Goal: Transaction & Acquisition: Book appointment/travel/reservation

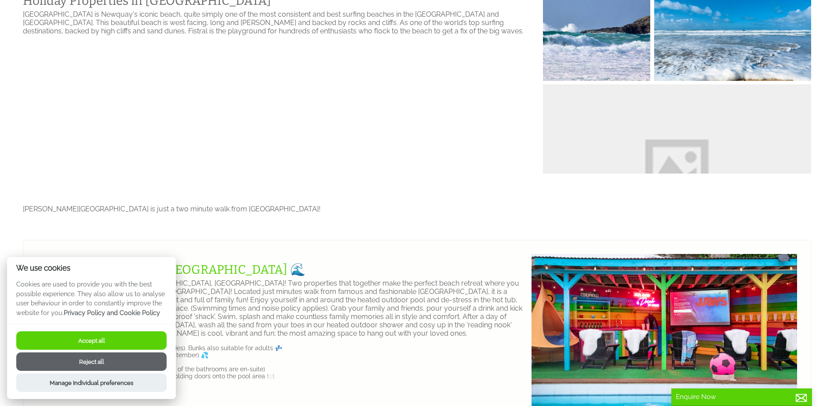
scroll to position [439, 0]
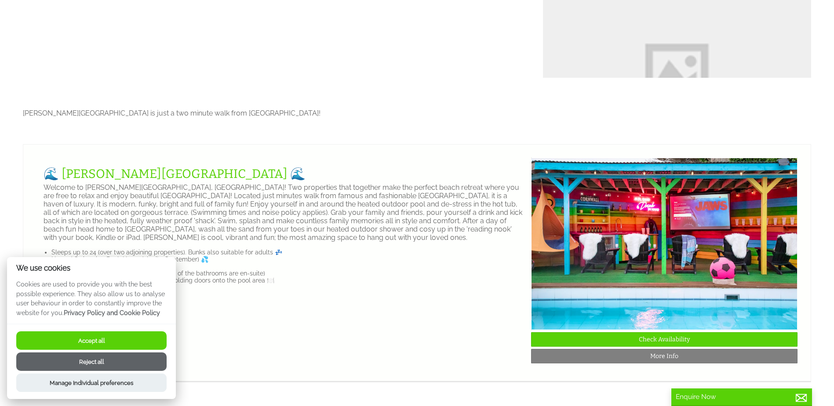
click at [90, 340] on button "Accept all" at bounding box center [91, 340] width 150 height 18
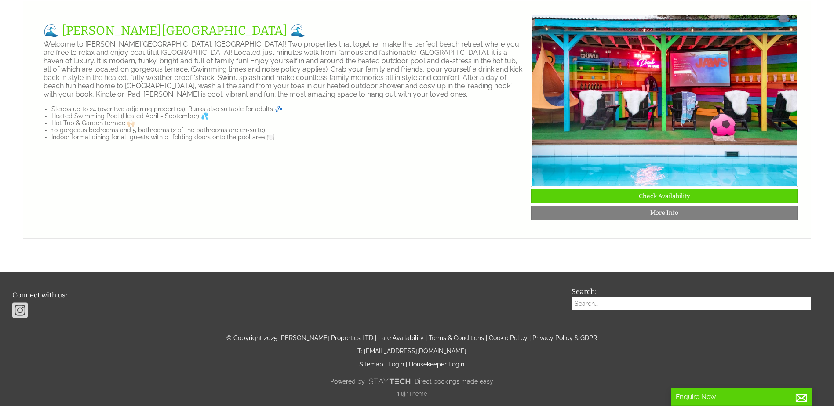
scroll to position [414, 0]
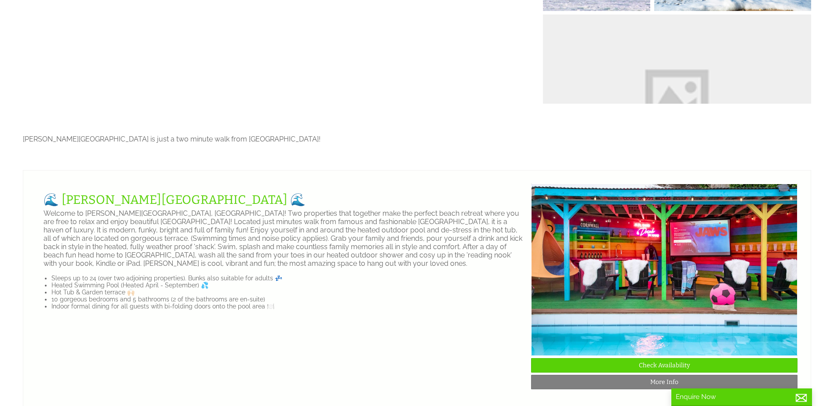
click at [118, 303] on li "10 gorgeous bedrooms and 5 bathrooms (2 of the bathrooms are en-suite)" at bounding box center [287, 299] width 472 height 7
click at [202, 303] on li "10 gorgeous bedrooms and 5 bathrooms (2 of the bathrooms are en-suite)" at bounding box center [287, 299] width 472 height 7
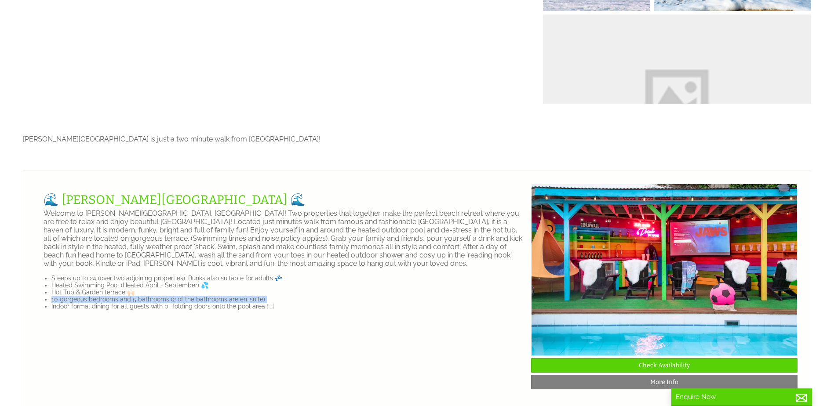
click at [202, 303] on li "10 gorgeous bedrooms and 5 bathrooms (2 of the bathrooms are en-suite)" at bounding box center [287, 299] width 472 height 7
drag, startPoint x: 202, startPoint y: 304, endPoint x: 196, endPoint y: 312, distance: 10.4
click at [196, 310] on li "Indoor formal dining for all guests with bi-folding doors onto the pool area 🍽️" at bounding box center [287, 306] width 472 height 7
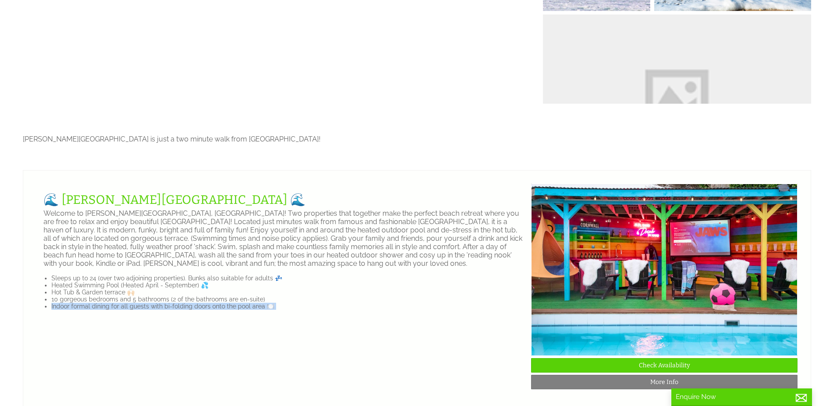
drag, startPoint x: 196, startPoint y: 312, endPoint x: 183, endPoint y: 316, distance: 13.5
click at [183, 310] on li "Indoor formal dining for all guests with bi-folding doors onto the pool area 🍽️" at bounding box center [287, 306] width 472 height 7
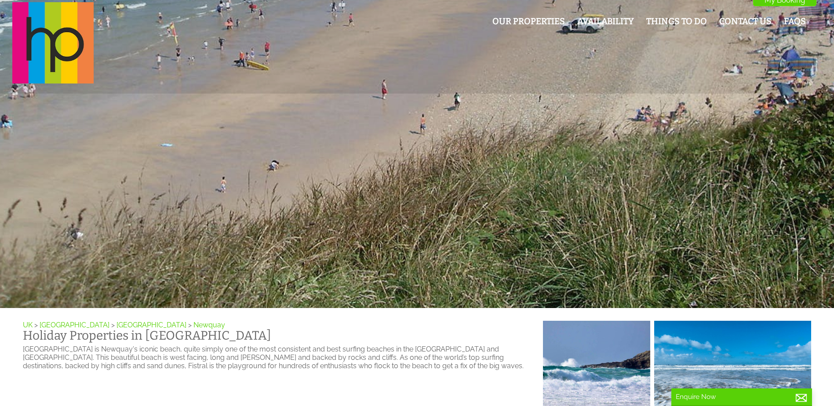
scroll to position [0, 0]
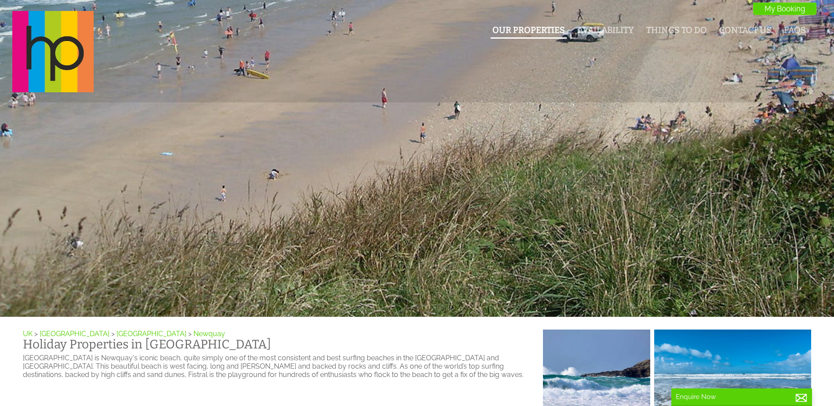
click at [511, 36] on li "Our Properties" at bounding box center [528, 30] width 76 height 15
click at [532, 29] on link "Our Properties" at bounding box center [528, 30] width 73 height 10
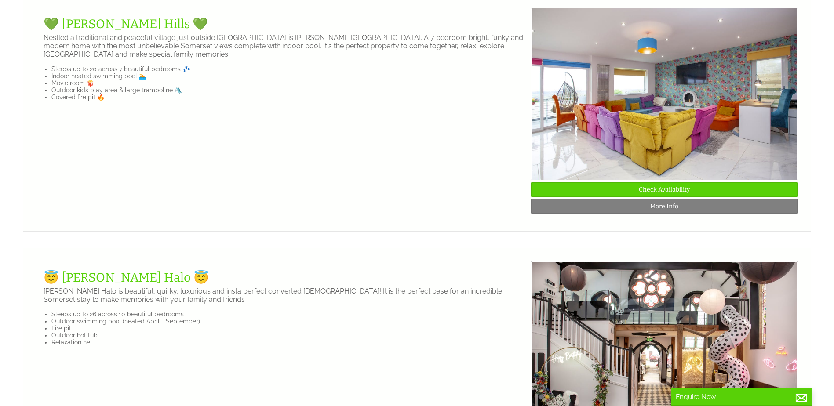
scroll to position [1099, 0]
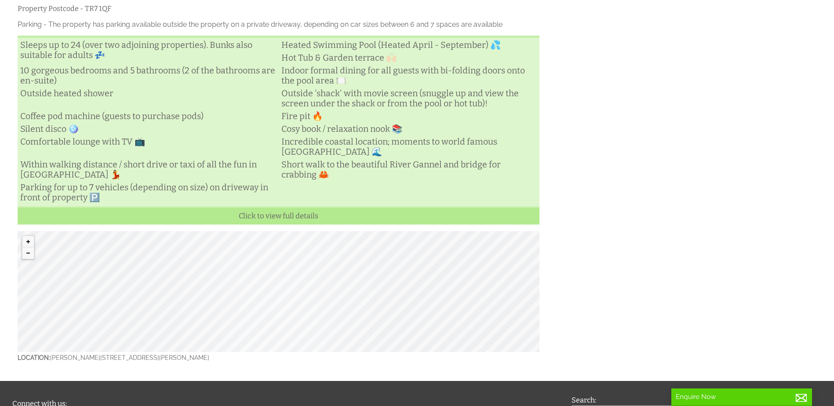
scroll to position [504, 0]
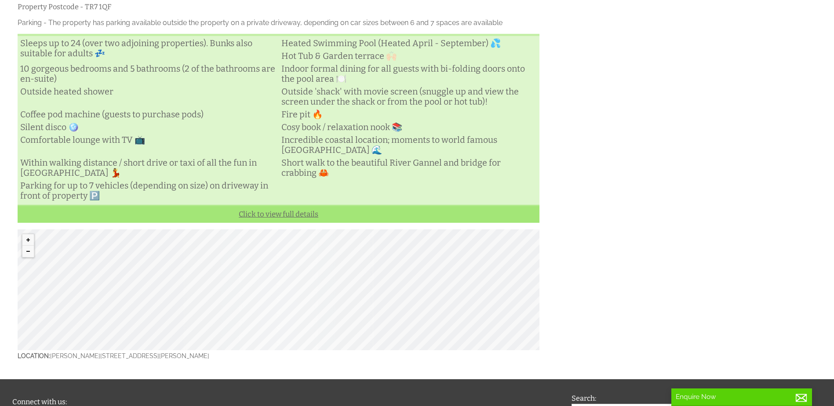
click at [268, 220] on link "Click to view full details" at bounding box center [279, 214] width 522 height 18
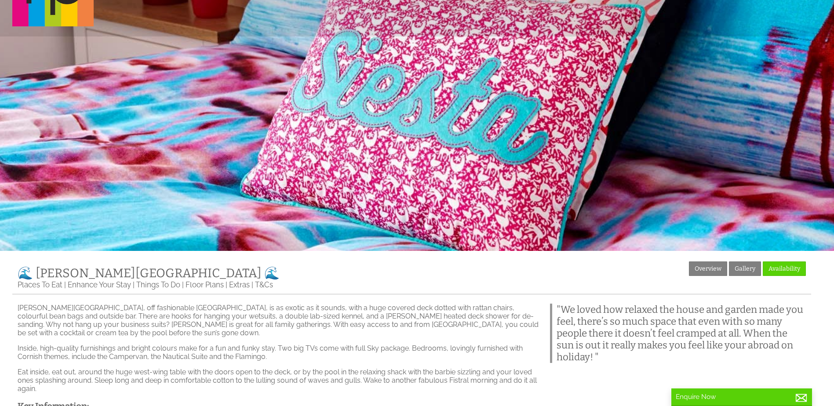
scroll to position [65, 0]
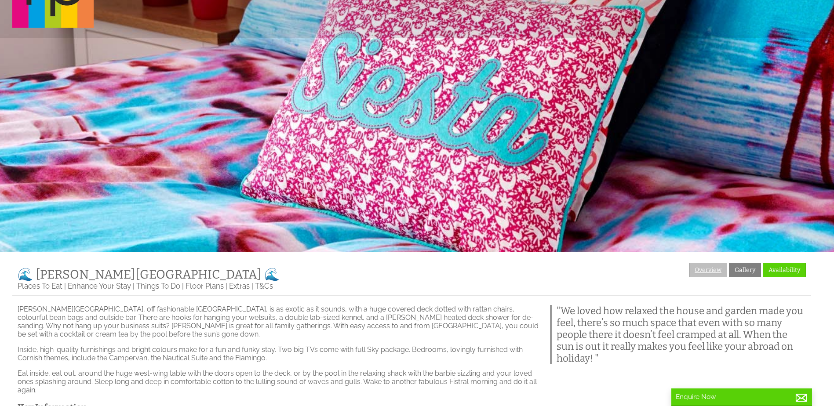
click at [697, 268] on link "Overview" at bounding box center [708, 270] width 38 height 15
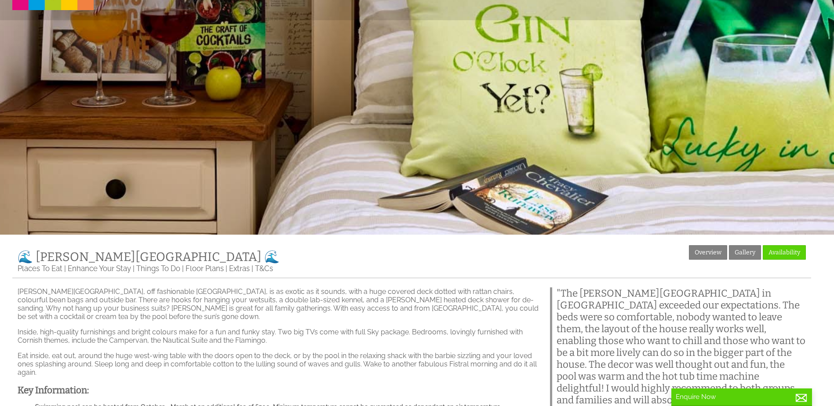
scroll to position [176, 0]
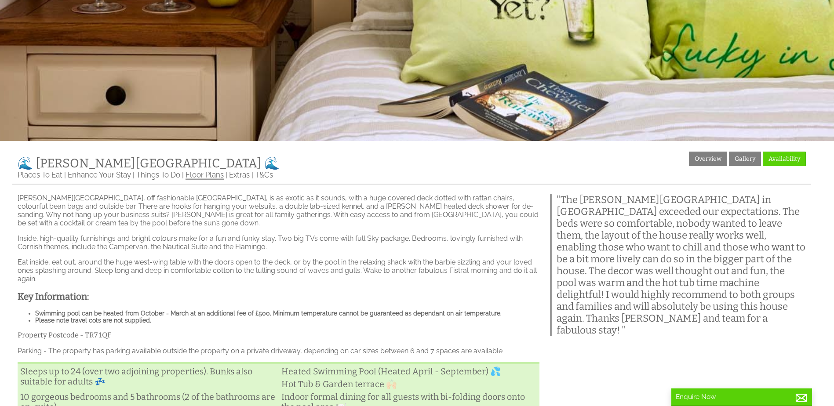
click at [216, 180] on link "Floor Plans" at bounding box center [204, 176] width 38 height 10
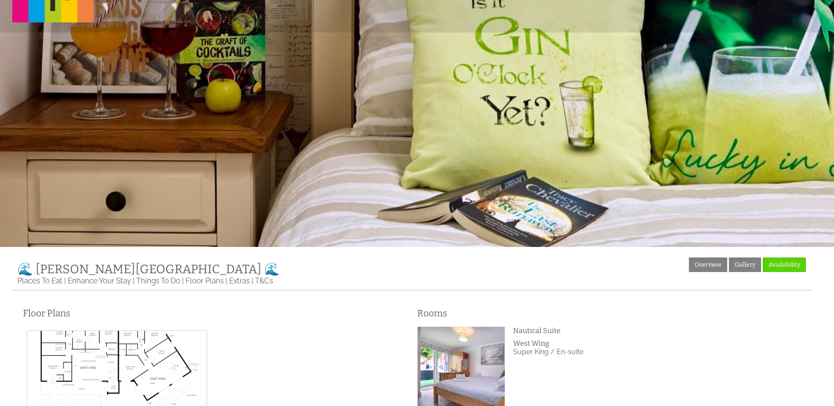
scroll to position [176, 0]
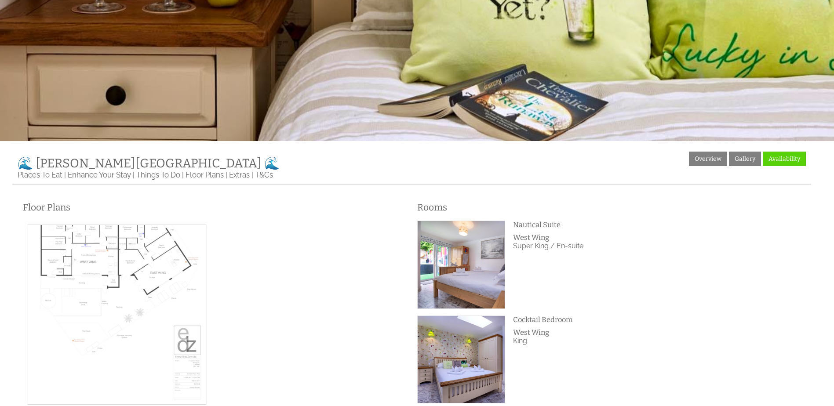
click at [130, 274] on img at bounding box center [117, 315] width 180 height 180
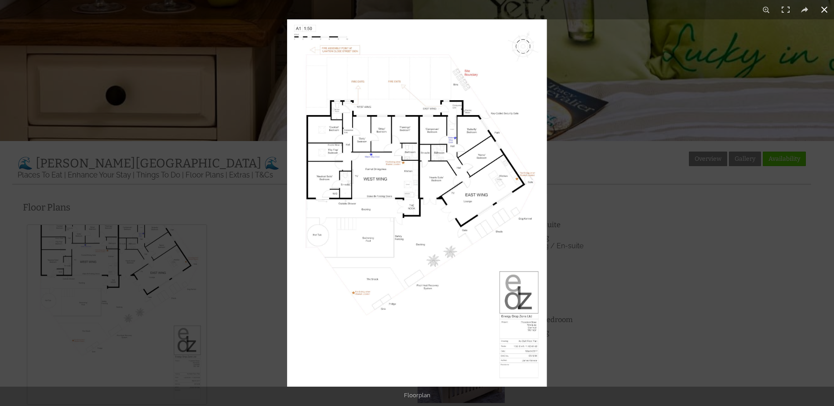
click at [155, 315] on div at bounding box center [417, 203] width 834 height 406
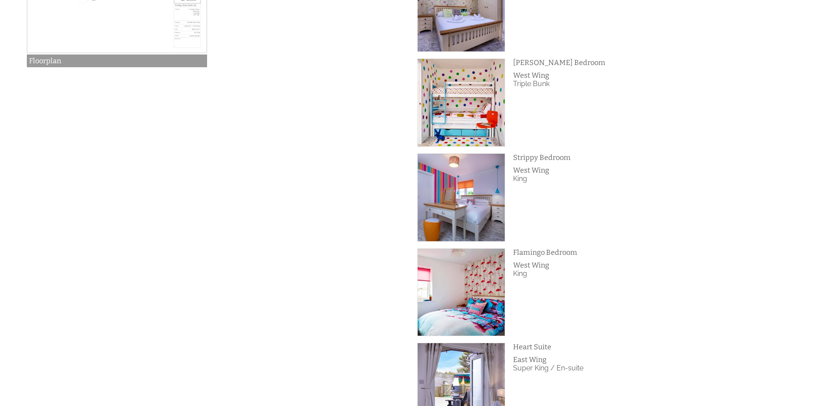
scroll to position [571, 0]
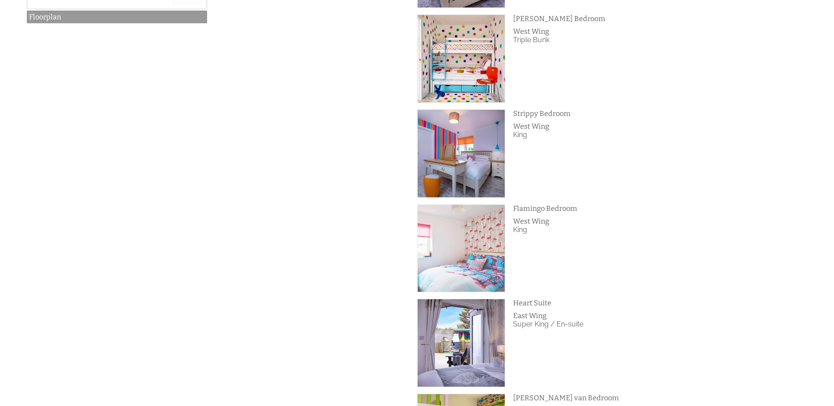
click at [489, 248] on img at bounding box center [460, 248] width 87 height 87
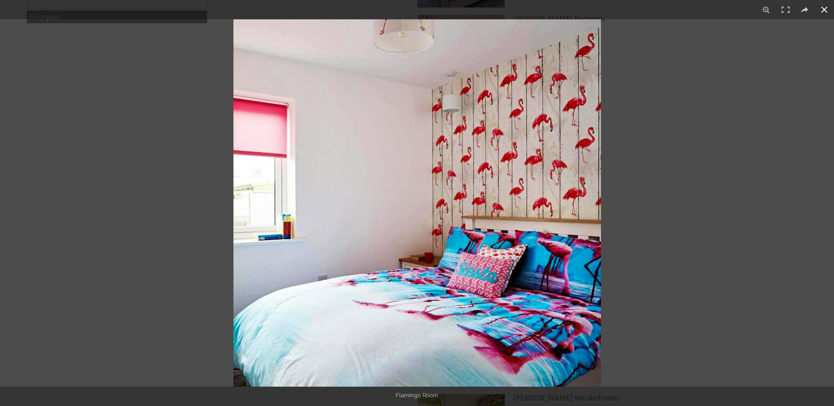
click at [824, 14] on button at bounding box center [823, 9] width 19 height 19
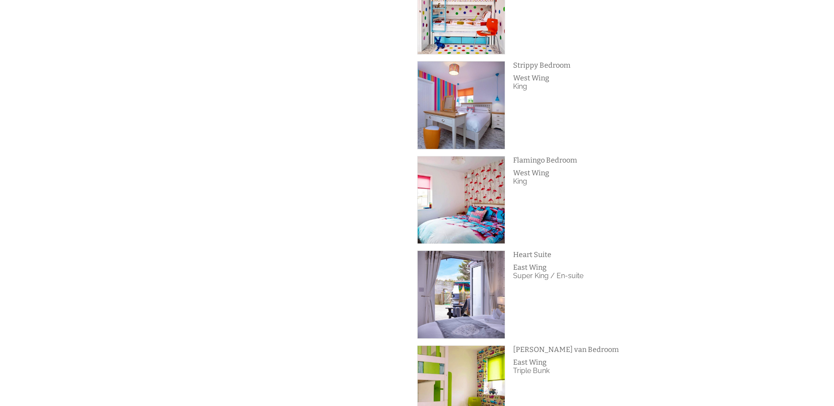
scroll to position [615, 0]
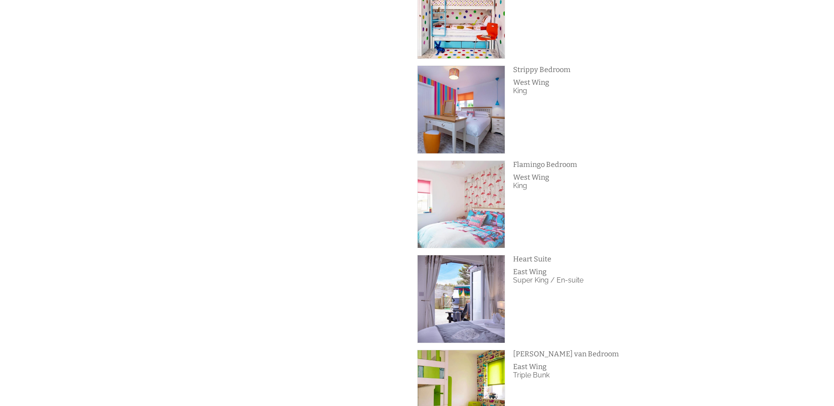
click at [476, 182] on img at bounding box center [460, 204] width 87 height 87
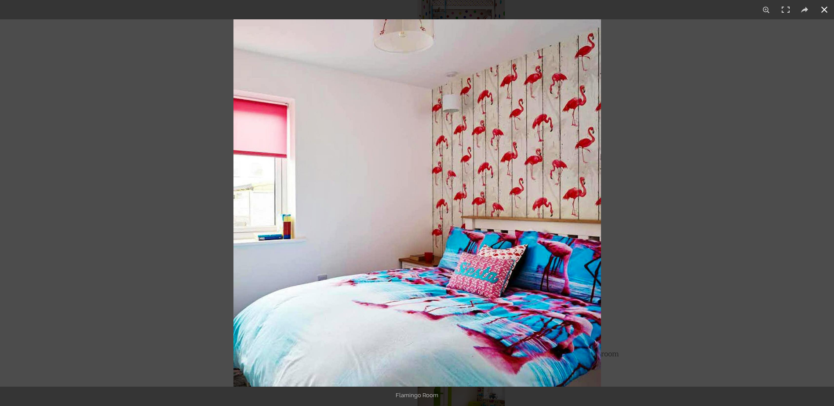
click at [680, 195] on div at bounding box center [650, 222] width 834 height 406
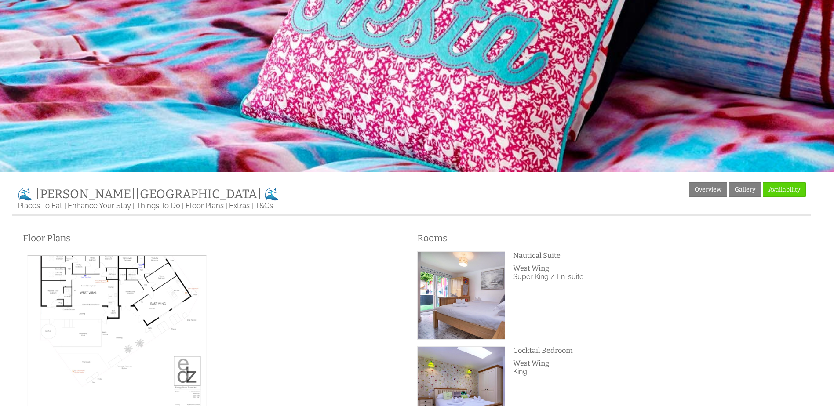
scroll to position [132, 0]
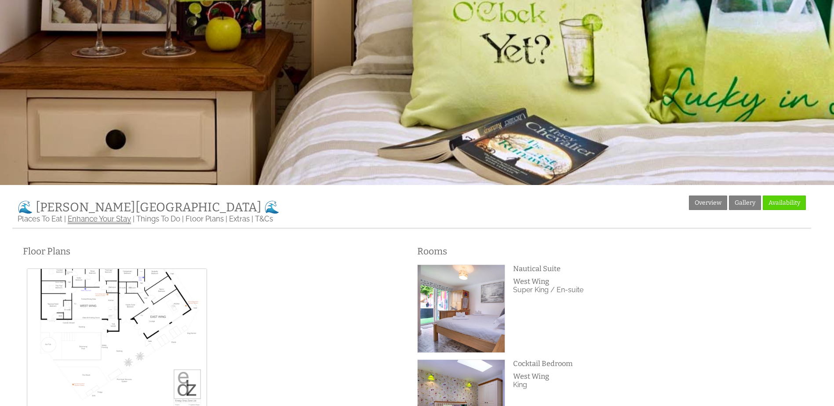
click at [88, 221] on link "Enhance Your Stay" at bounding box center [99, 219] width 63 height 10
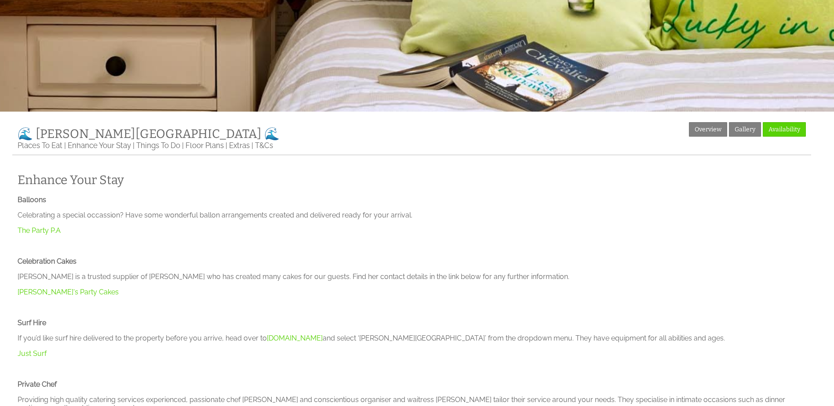
scroll to position [88, 0]
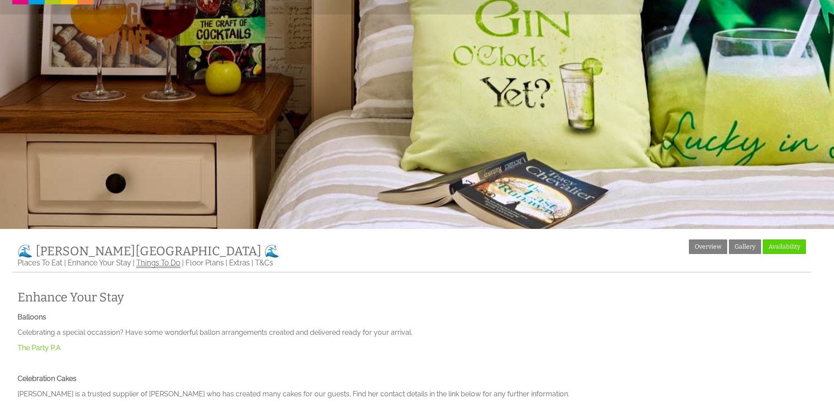
click at [171, 268] on link "Things To Do" at bounding box center [158, 263] width 44 height 10
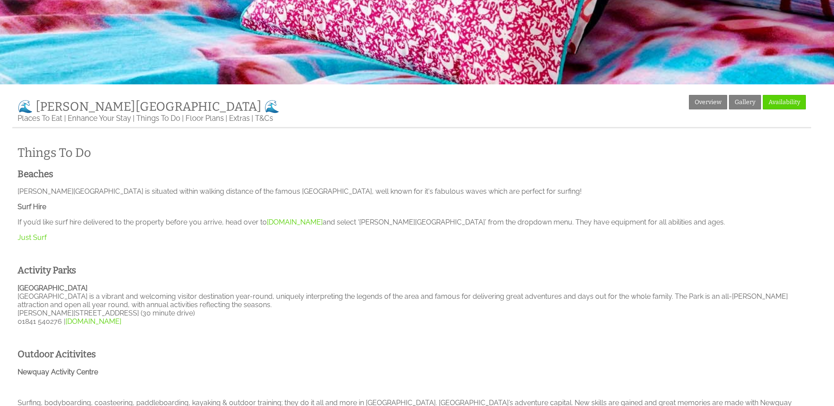
scroll to position [88, 0]
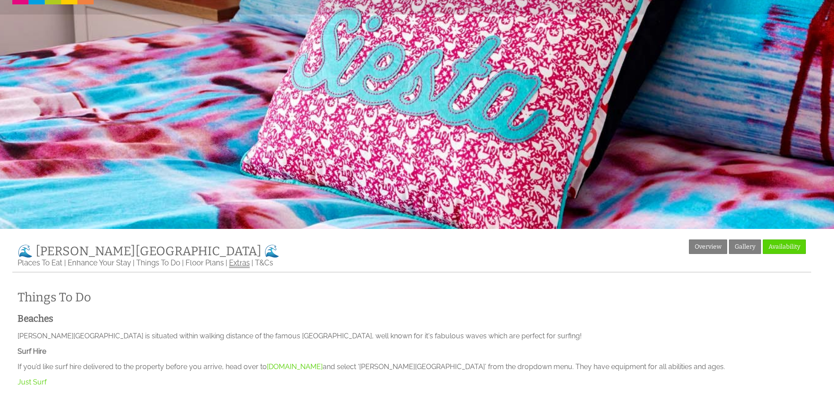
click at [238, 265] on link "Extras" at bounding box center [239, 263] width 21 height 10
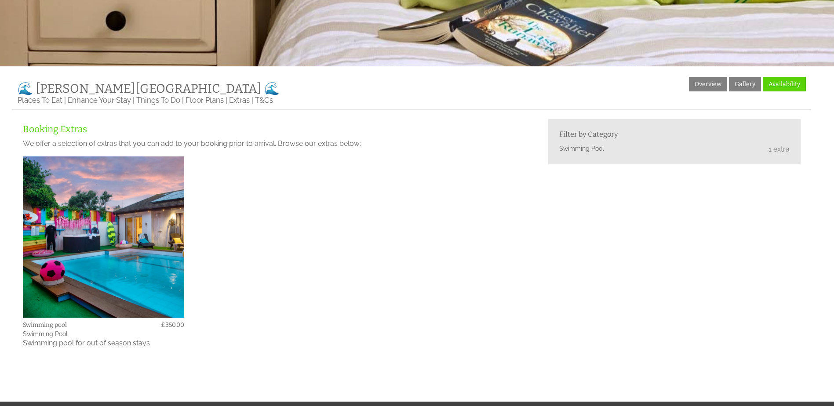
scroll to position [264, 0]
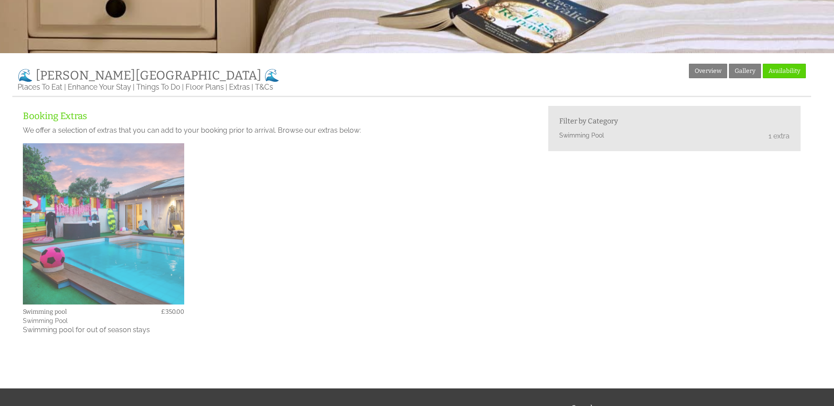
click at [132, 298] on img at bounding box center [103, 223] width 161 height 161
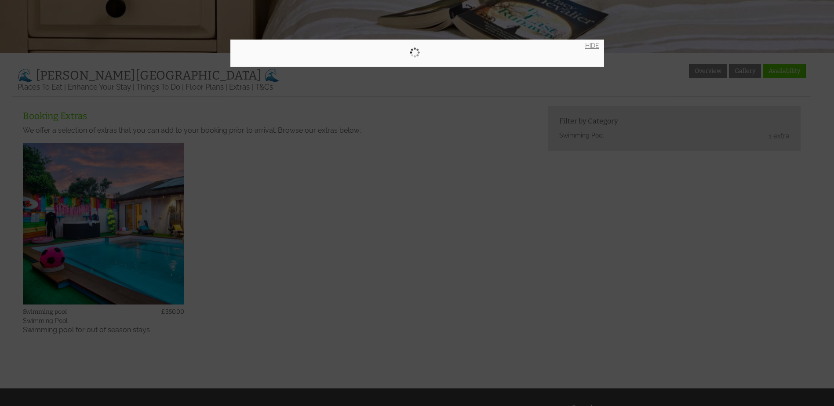
click at [587, 46] on link "HIDE" at bounding box center [592, 45] width 14 height 7
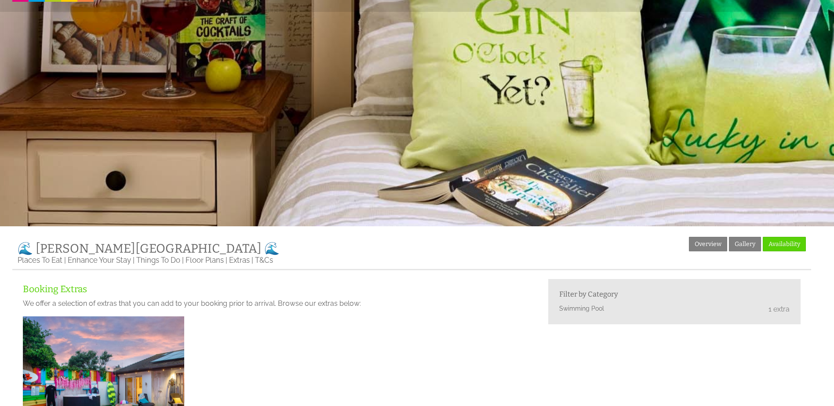
scroll to position [88, 0]
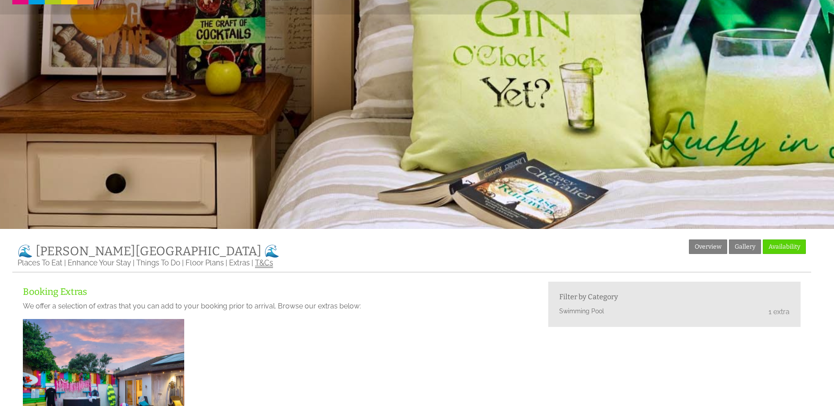
click at [262, 264] on link "T&Cs" at bounding box center [264, 263] width 18 height 10
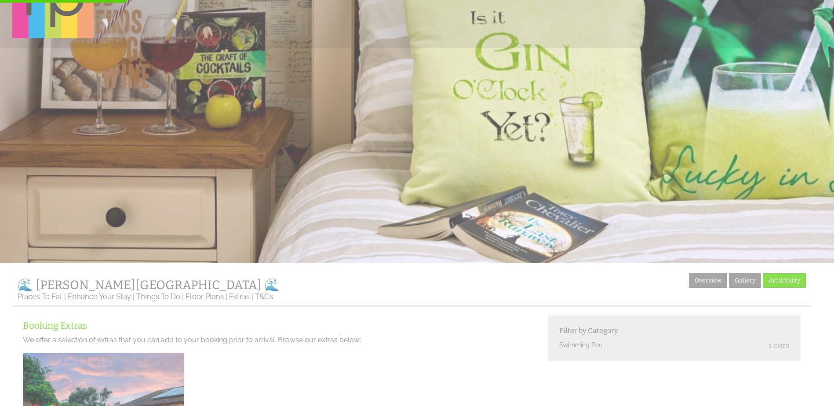
scroll to position [220, 0]
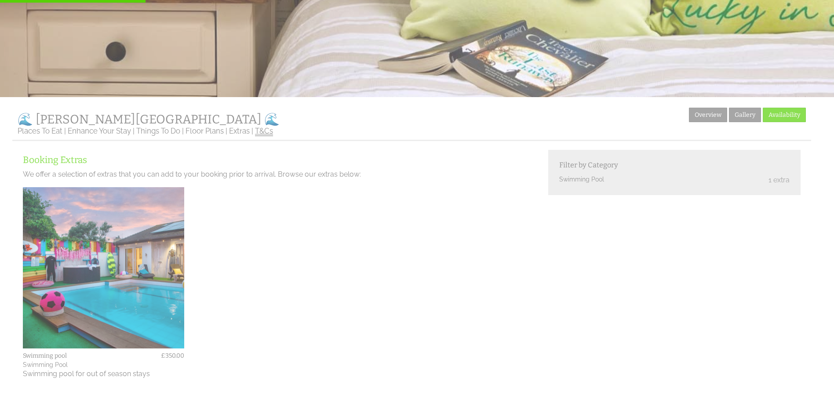
drag, startPoint x: 275, startPoint y: 136, endPoint x: 266, endPoint y: 133, distance: 8.8
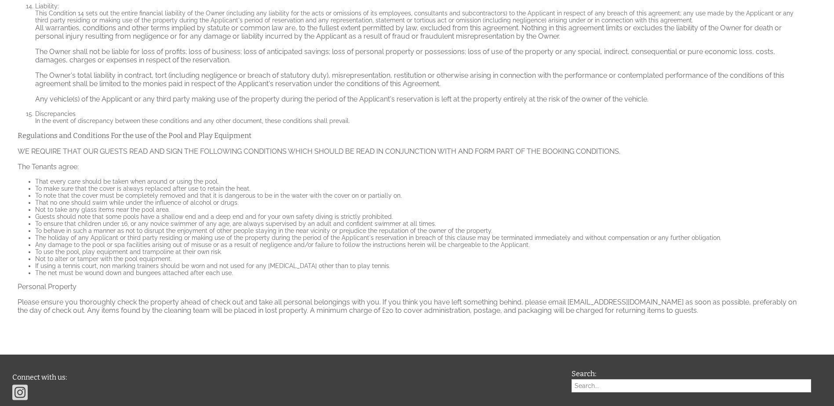
scroll to position [1055, 0]
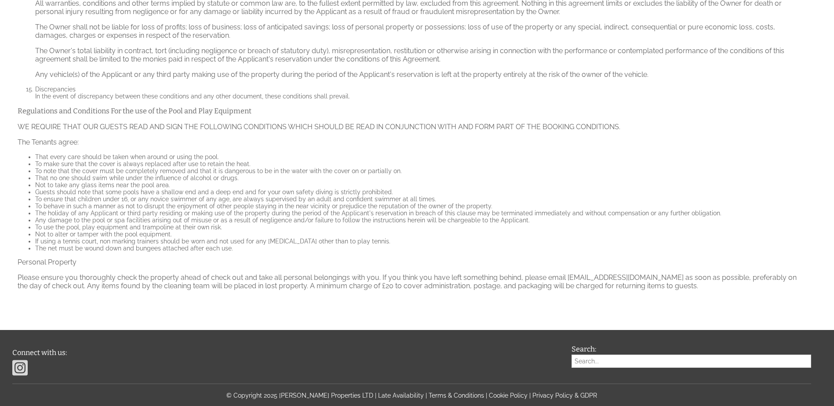
click at [84, 245] on li "The net must be wound down and bungees attached after each use." at bounding box center [420, 248] width 770 height 7
drag, startPoint x: 84, startPoint y: 242, endPoint x: 130, endPoint y: 234, distance: 46.4
click at [130, 238] on li "If using a tennis court, non marking trainers should be worn and not used for a…" at bounding box center [420, 241] width 770 height 7
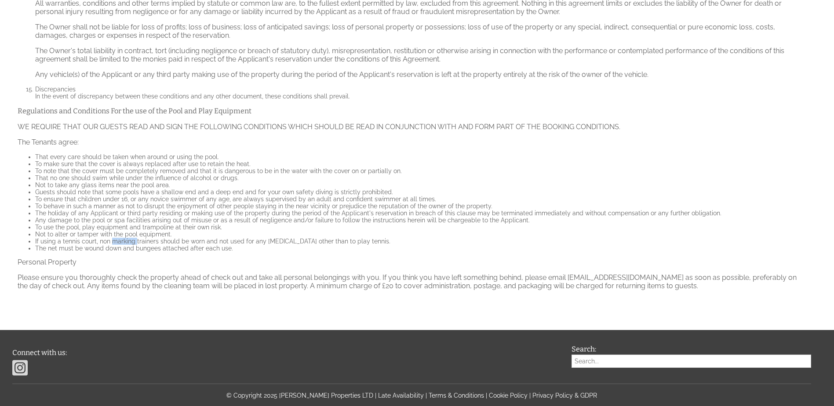
click at [130, 238] on li "If using a tennis court, non marking trainers should be worn and not used for a…" at bounding box center [420, 241] width 770 height 7
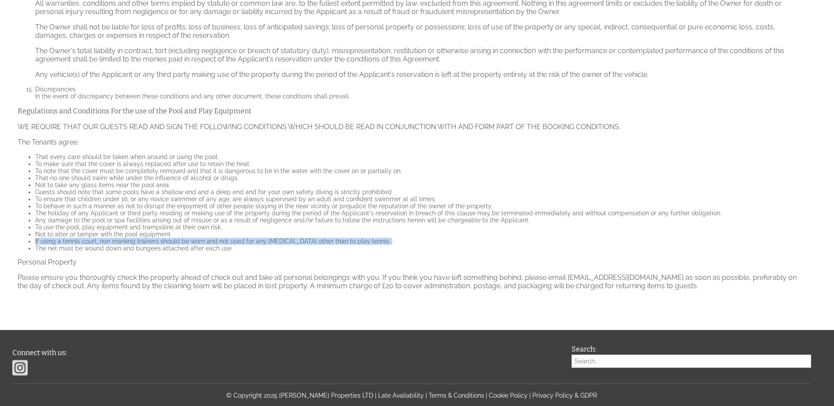
click at [130, 238] on li "If using a tennis court, non marking trainers should be worn and not used for a…" at bounding box center [420, 241] width 770 height 7
drag, startPoint x: 130, startPoint y: 234, endPoint x: 154, endPoint y: 242, distance: 25.4
click at [154, 238] on li "If using a tennis court, non marking trainers should be worn and not used for a…" at bounding box center [420, 241] width 770 height 7
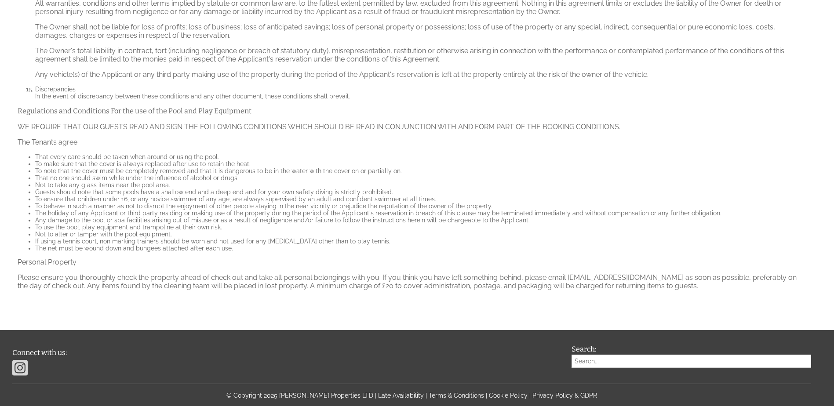
click at [95, 210] on li "The holiday of any Applicant or third party residing or making use of the prope…" at bounding box center [420, 213] width 770 height 7
click at [102, 203] on li "To behave in such a manner as not to disrupt the enjoyment of other people stay…" at bounding box center [420, 206] width 770 height 7
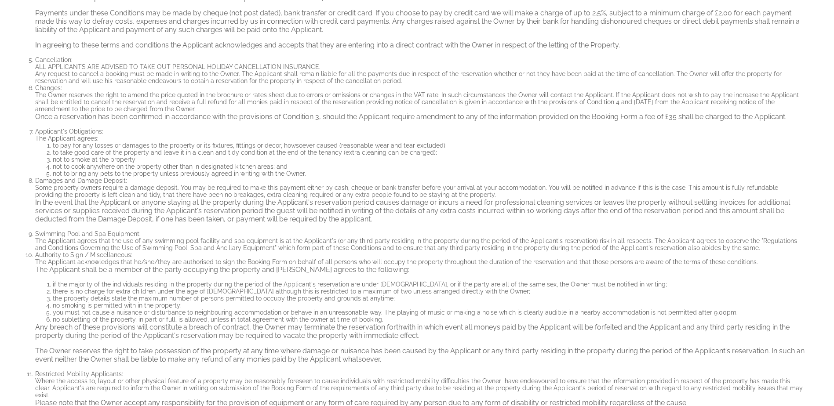
scroll to position [439, 0]
